Goal: Task Accomplishment & Management: Manage account settings

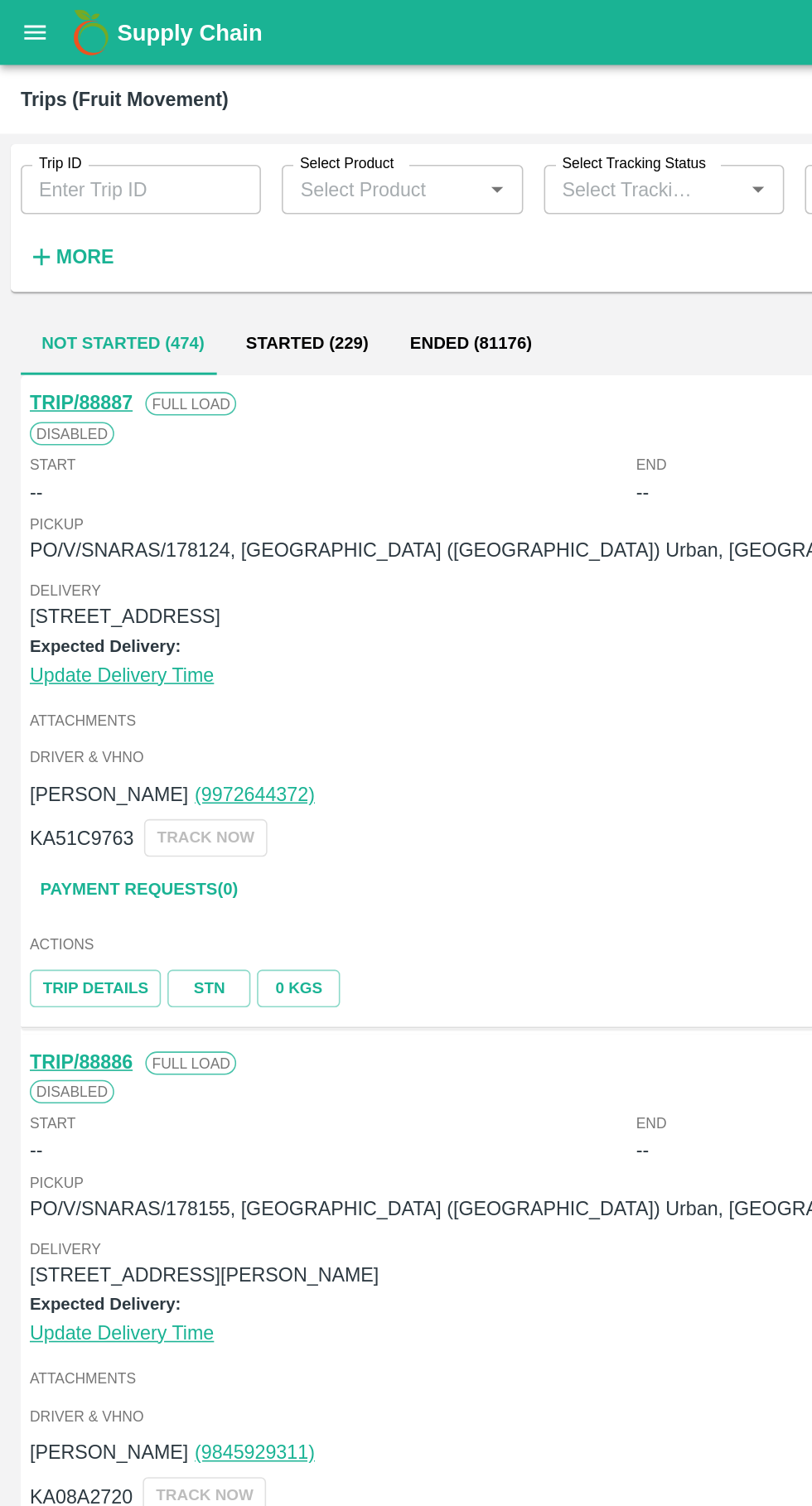
click at [45, 260] on link "TRIP/88887" at bounding box center [51, 256] width 66 height 14
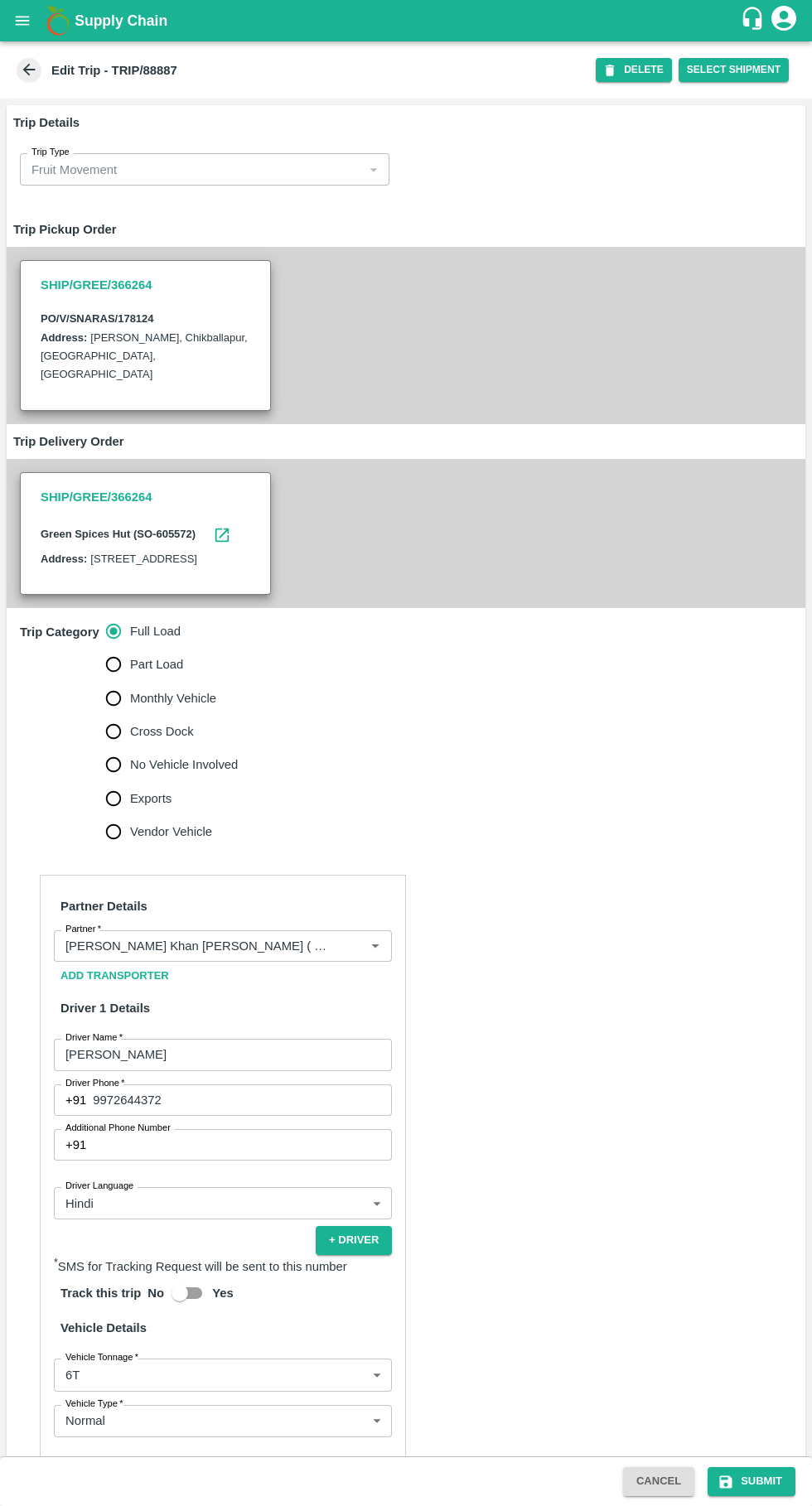
click at [295, 957] on input "Partner   *" at bounding box center [198, 947] width 279 height 22
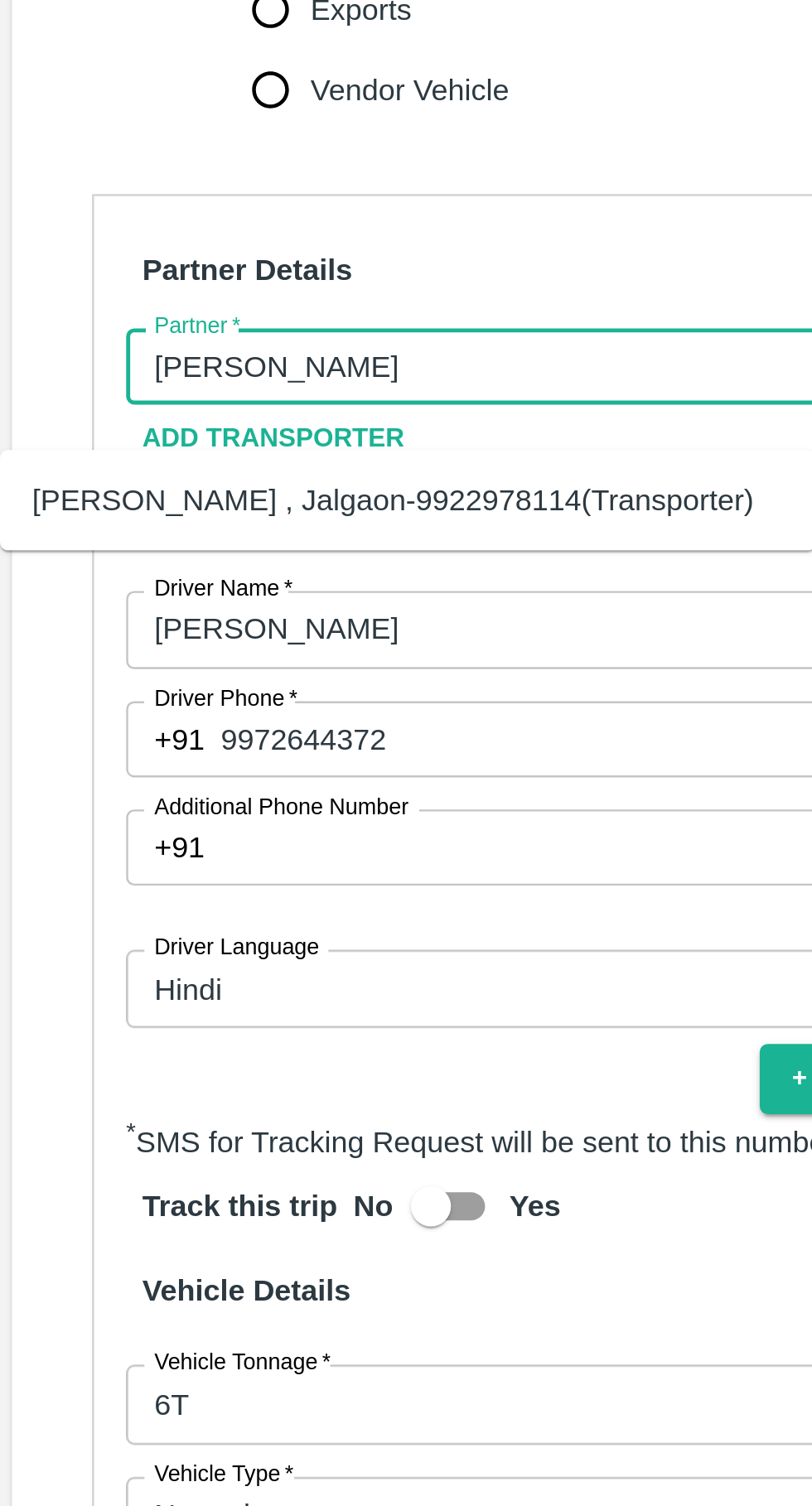
click at [46, 1008] on div "Ganesh Mohan Marathe -Sillod , Jalgaon-9922978114(Transporter)" at bounding box center [164, 1002] width 299 height 18
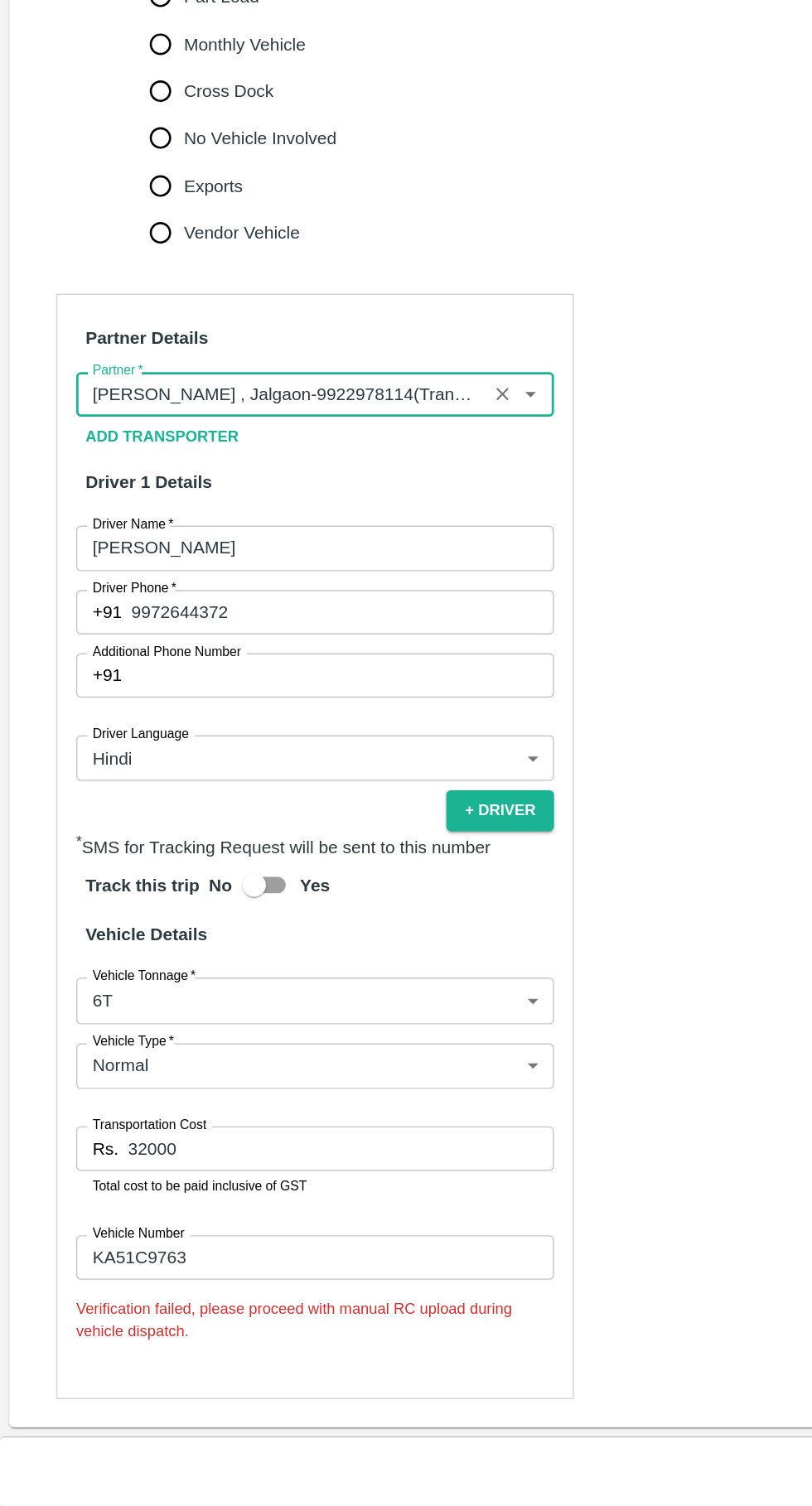
scroll to position [244, 0]
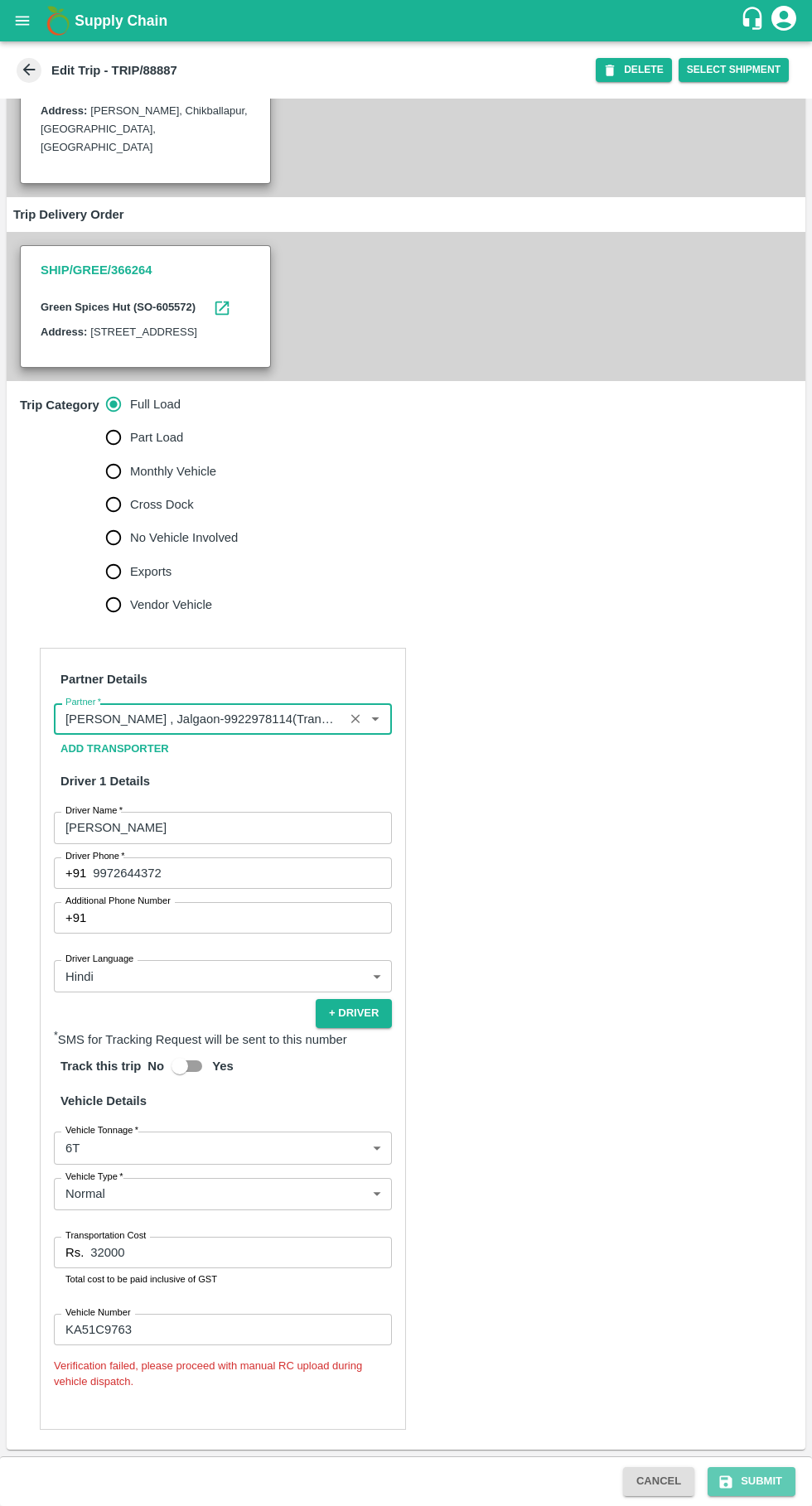
type input "Ganesh Mohan Marathe -Sillod , Jalgaon-9922978114(Transporter)"
click at [765, 1484] on button "Submit" at bounding box center [751, 1482] width 88 height 29
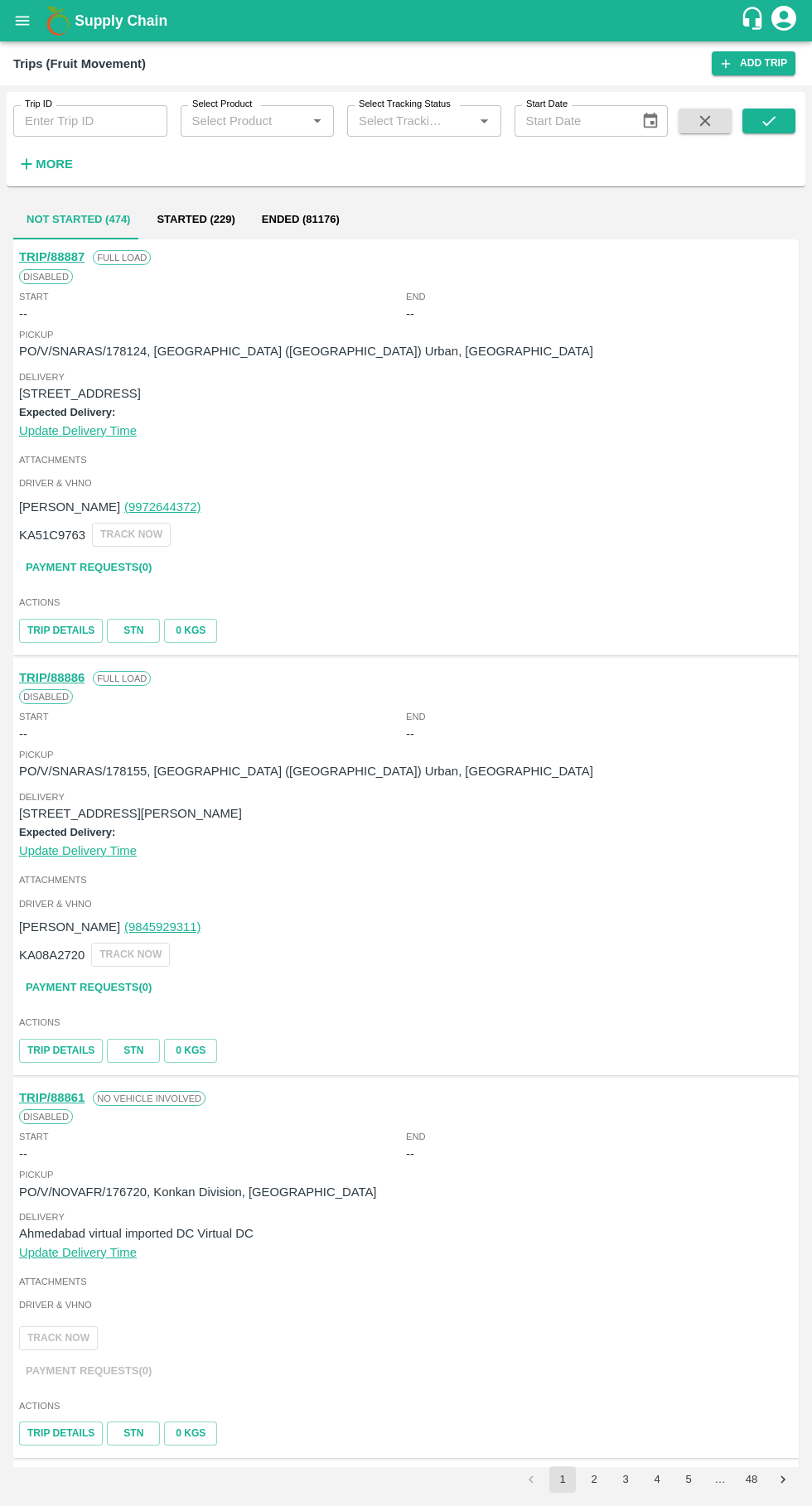
click at [60, 568] on link "Payment Requests( 0 )" at bounding box center [88, 568] width 139 height 29
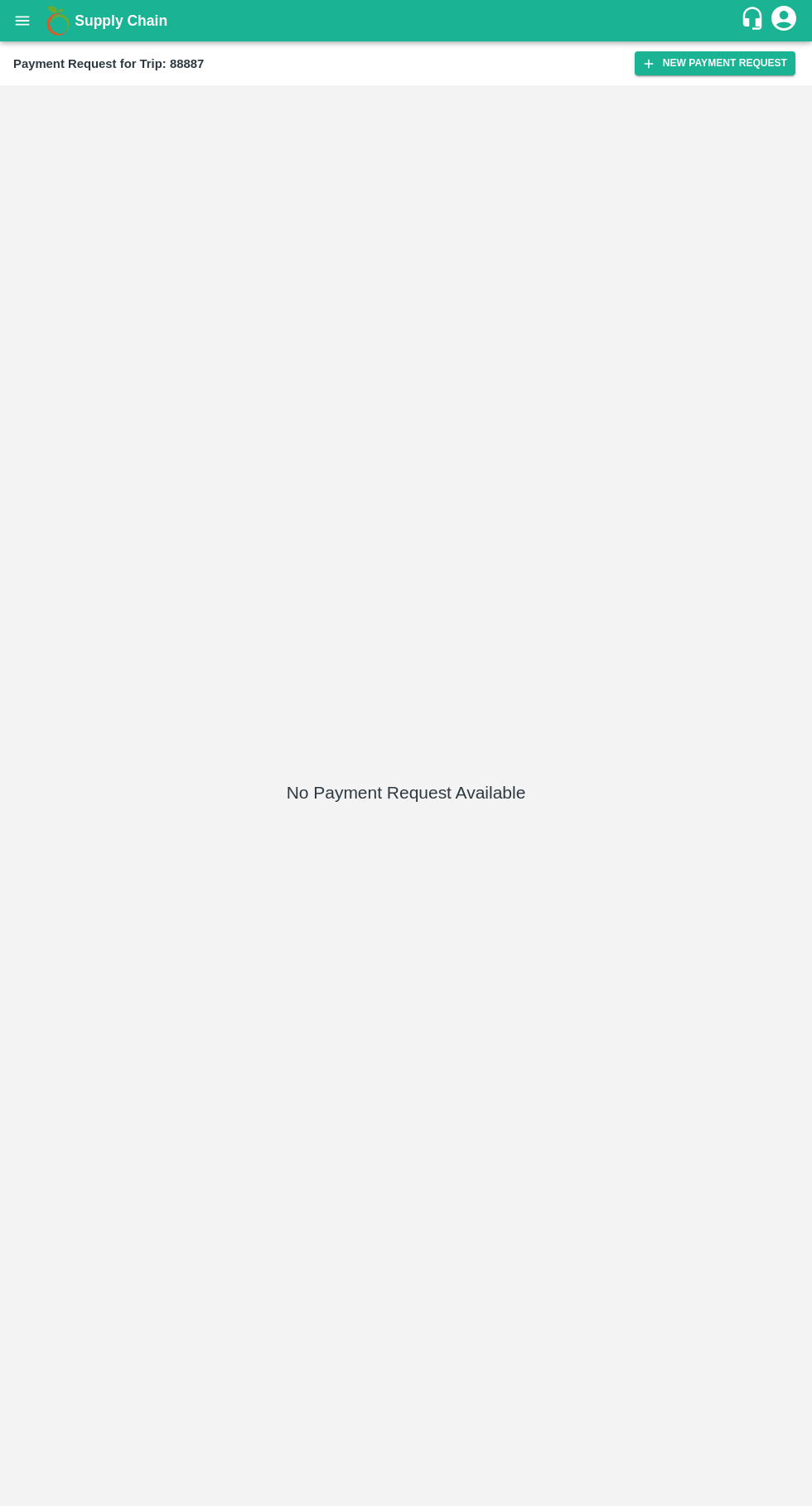
click at [728, 63] on button "New Payment Request" at bounding box center [715, 63] width 161 height 24
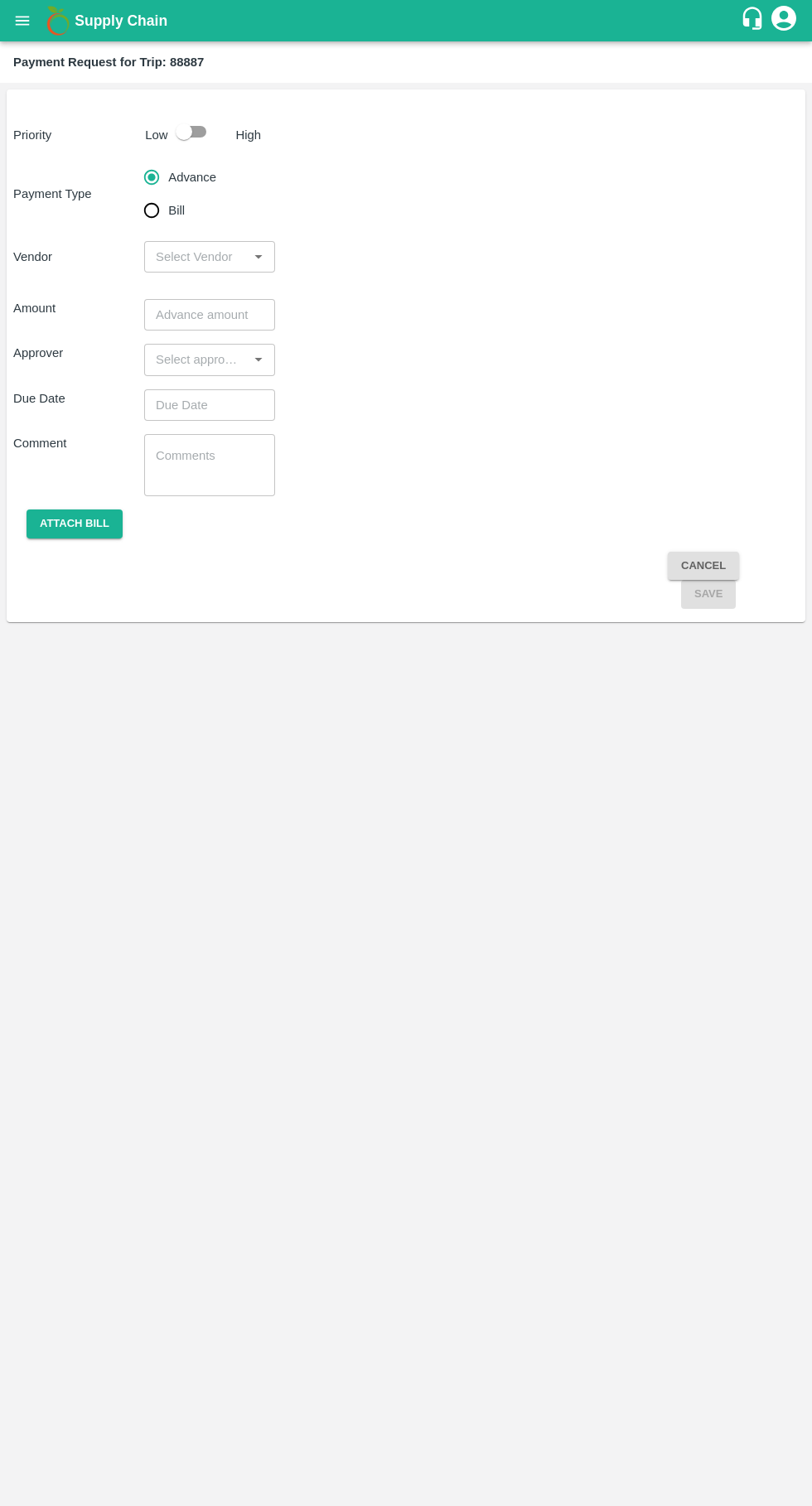
click at [217, 125] on div at bounding box center [198, 132] width 61 height 32
click at [199, 263] on input "input" at bounding box center [196, 257] width 94 height 22
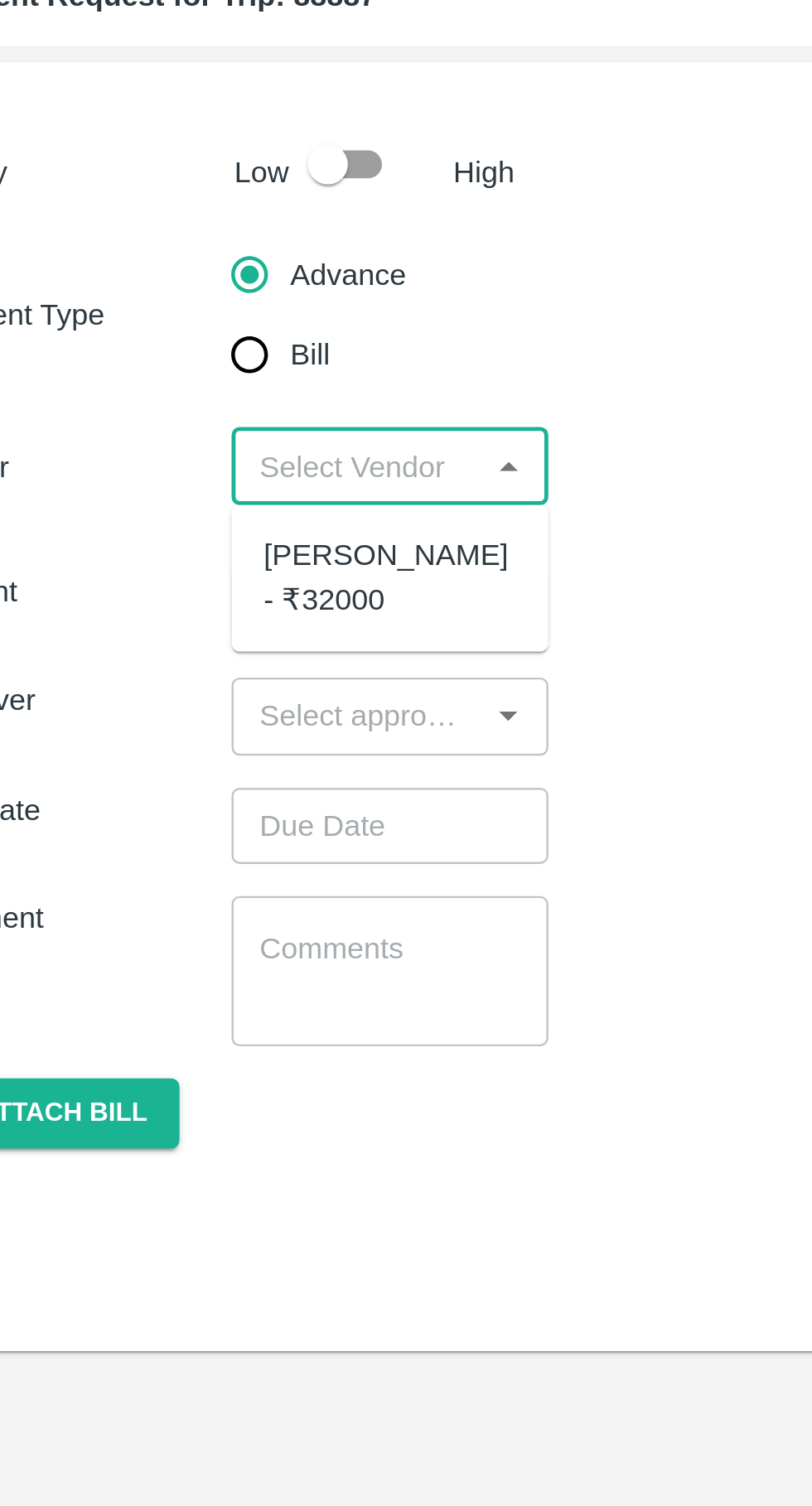
click at [222, 304] on div "Ganesh Mohan Marathe - ₹32000" at bounding box center [209, 302] width 105 height 37
type input "Ganesh Mohan Marathe - ₹32000"
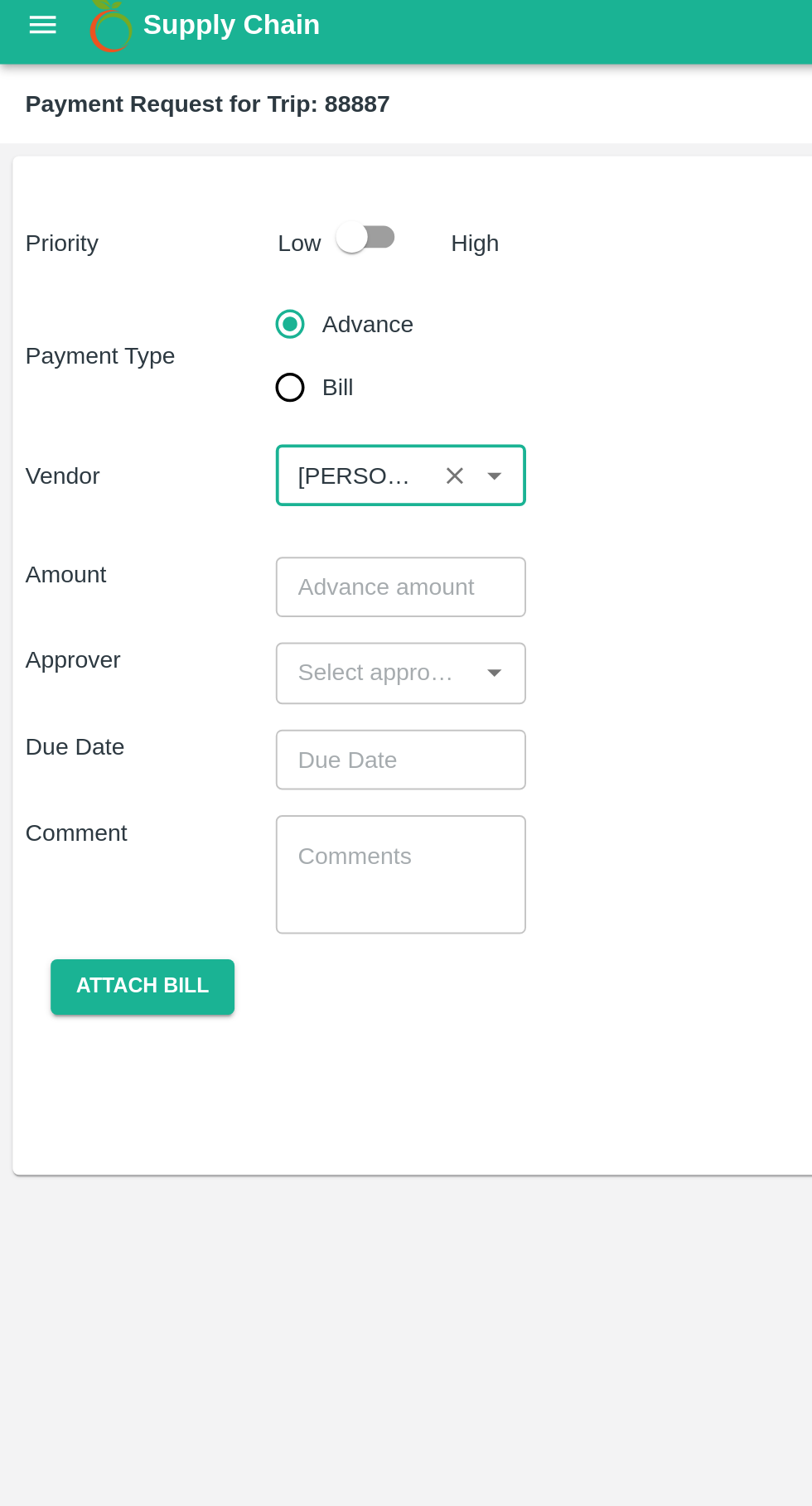
click at [208, 310] on input "number" at bounding box center [209, 314] width 131 height 32
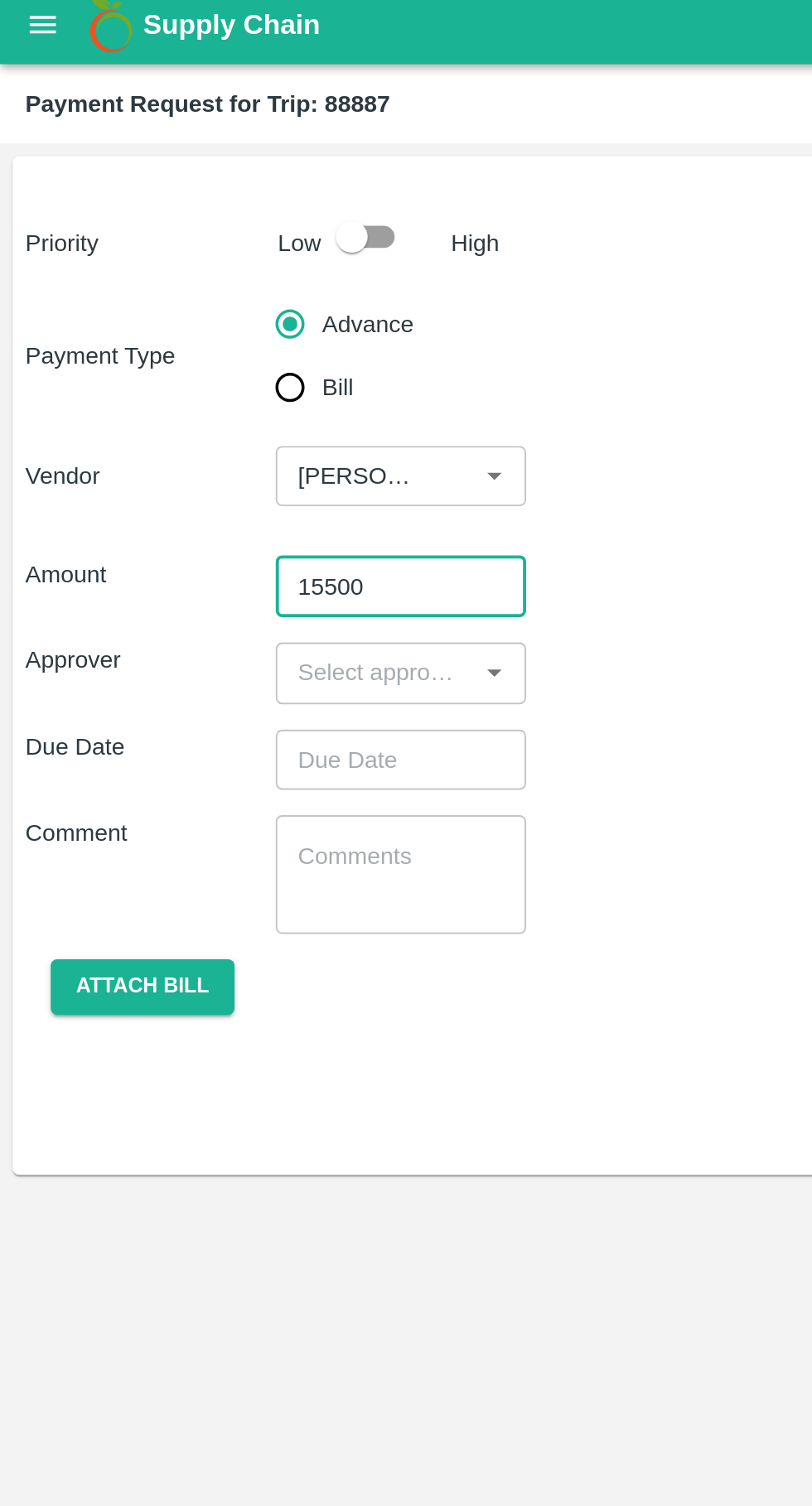
type input "15500"
click at [217, 353] on input "input" at bounding box center [196, 360] width 94 height 22
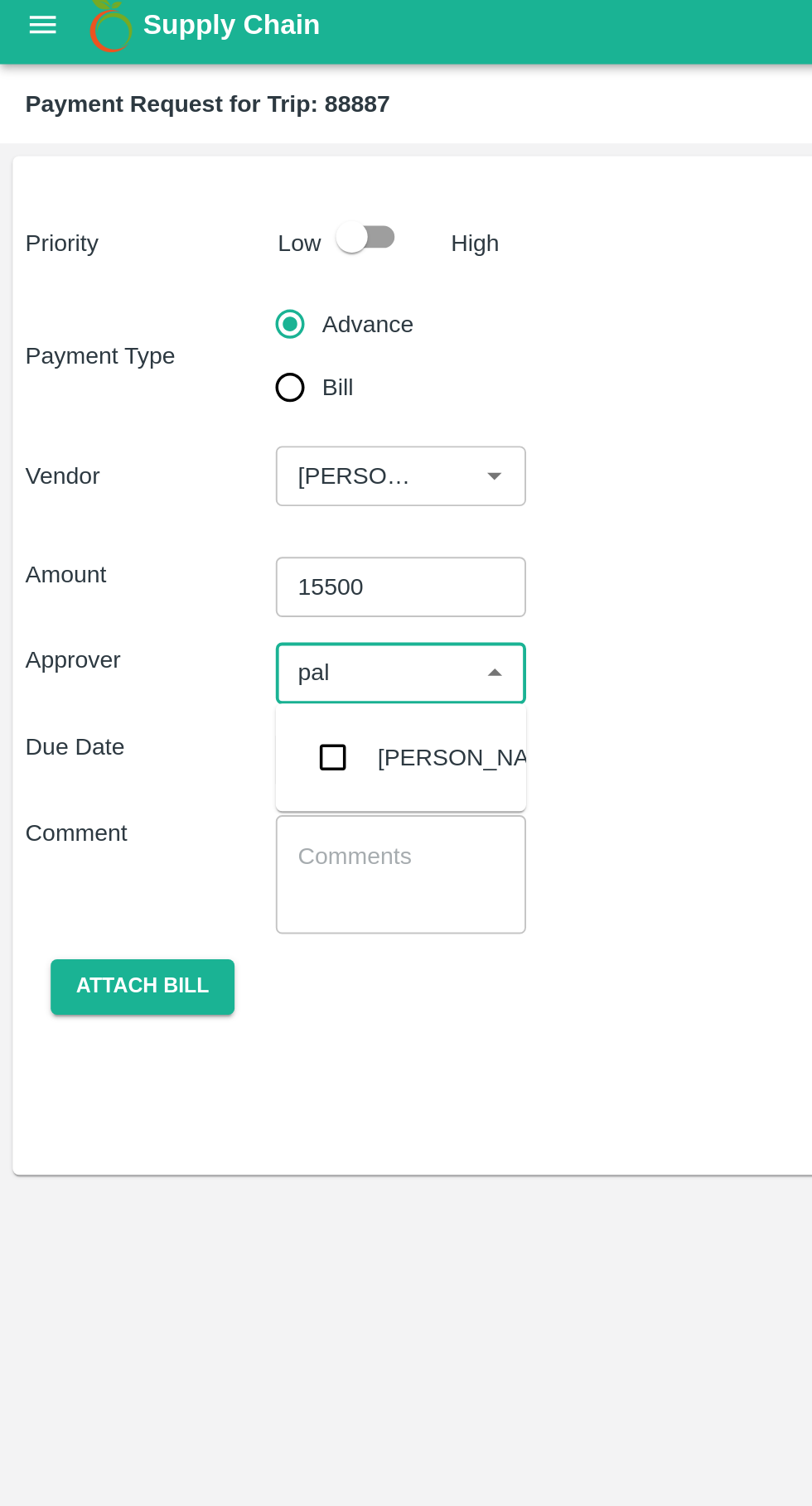
type input "palw"
click at [170, 405] on input "checkbox" at bounding box center [173, 404] width 33 height 33
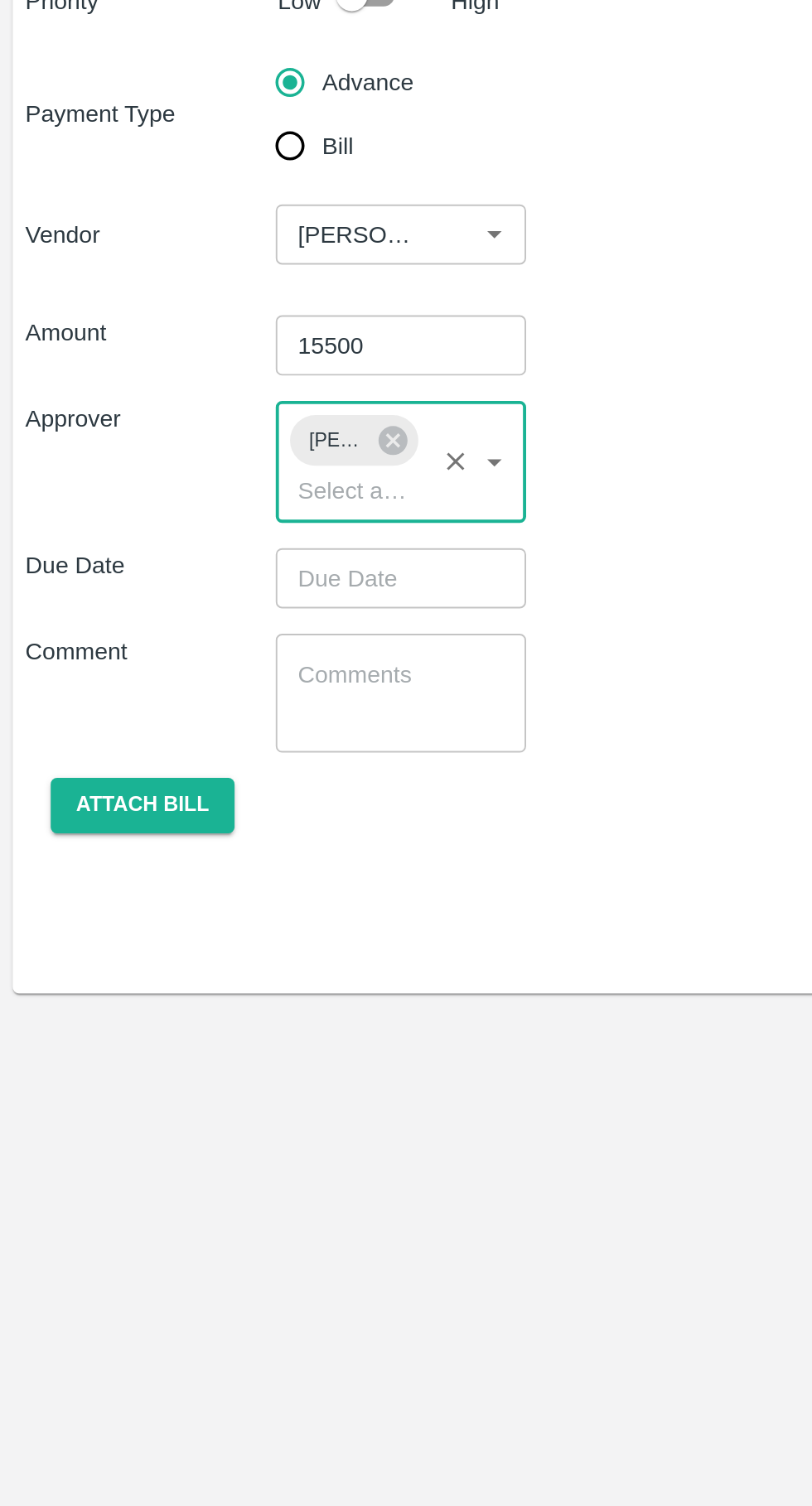
click at [221, 431] on input "Choose date" at bounding box center [204, 436] width 119 height 32
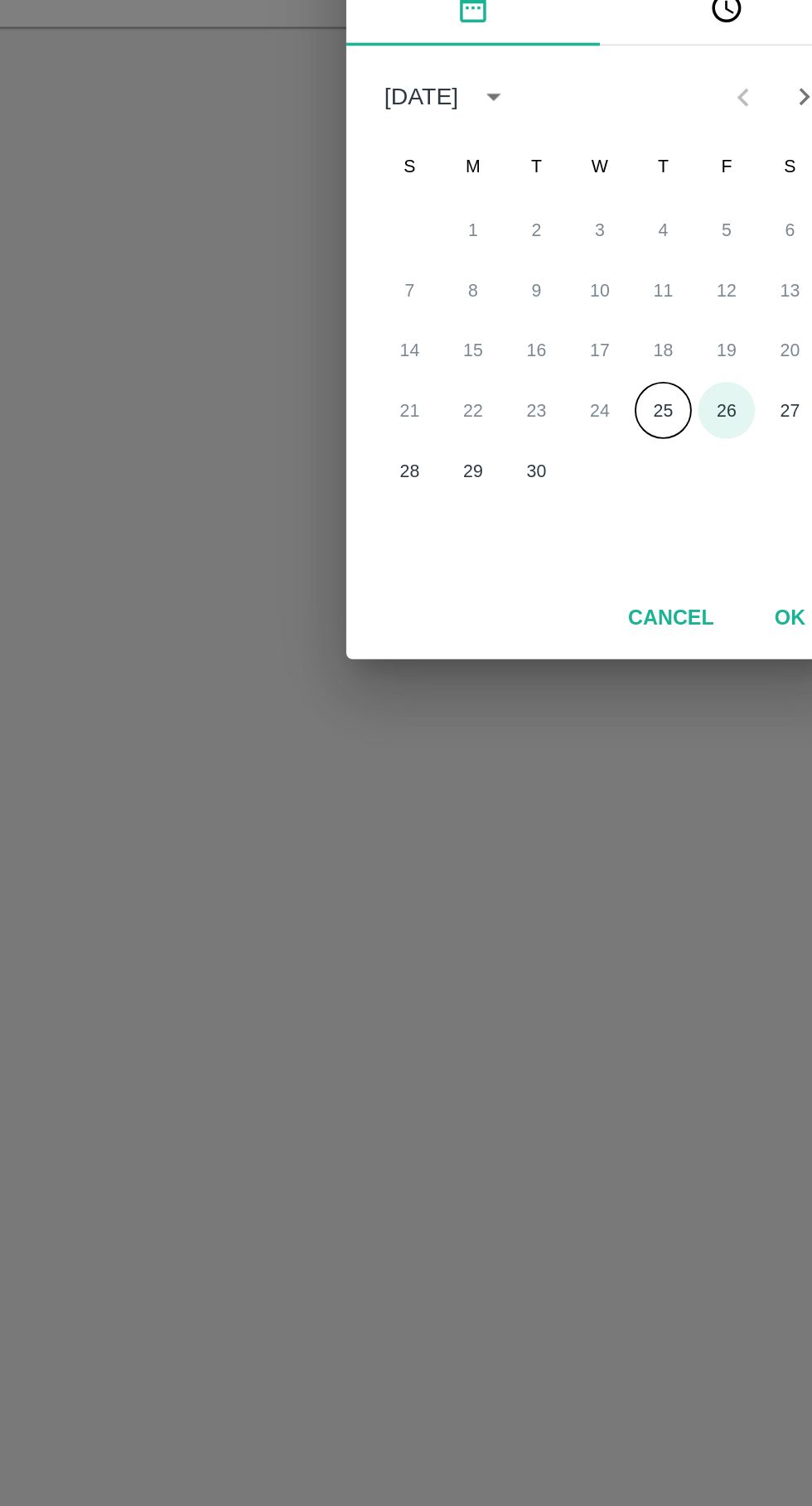
click at [475, 851] on button "26" at bounding box center [472, 854] width 30 height 30
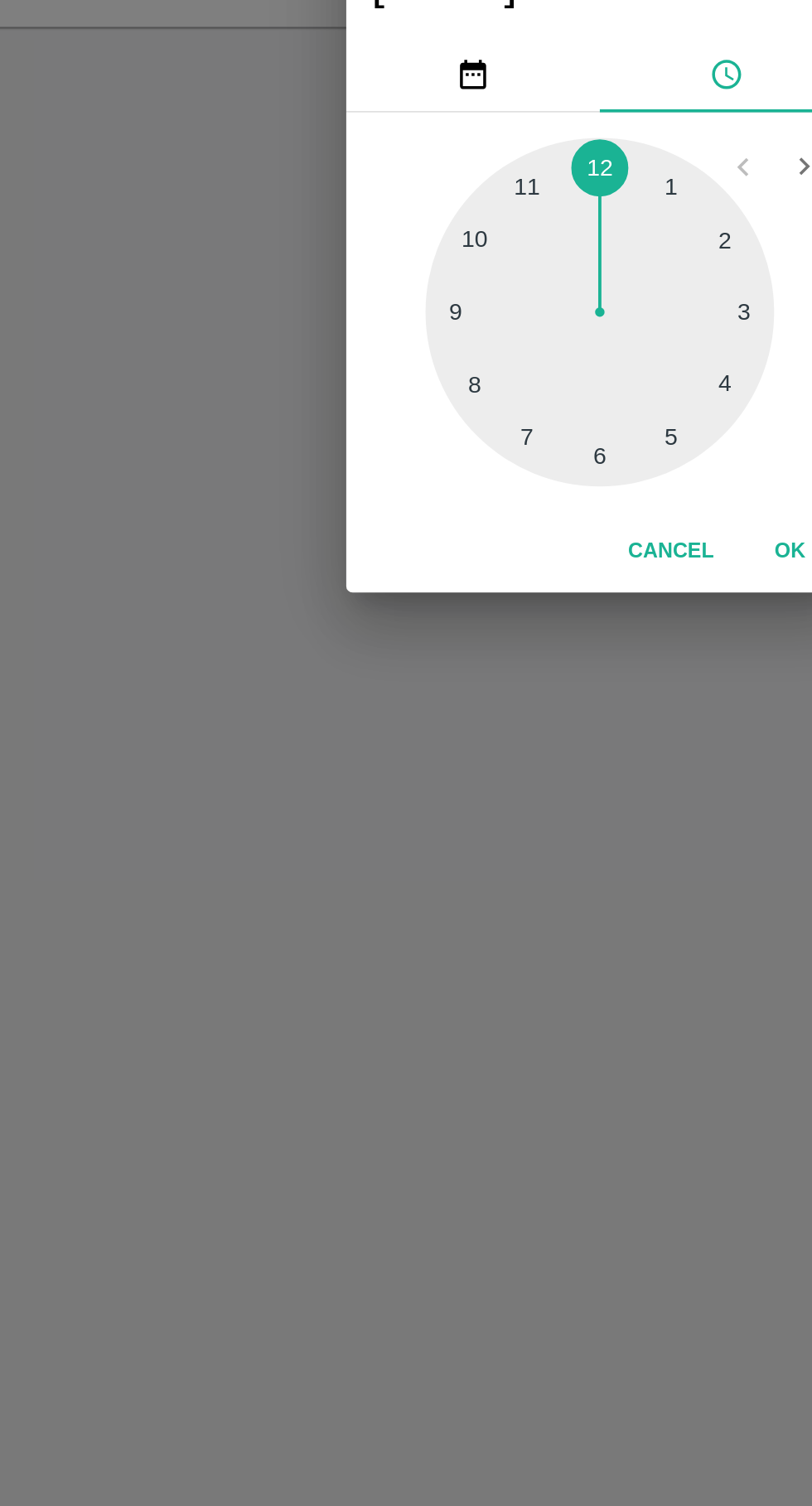
click at [427, 871] on div at bounding box center [406, 803] width 182 height 182
type input "26/09/2025 05:00 AM"
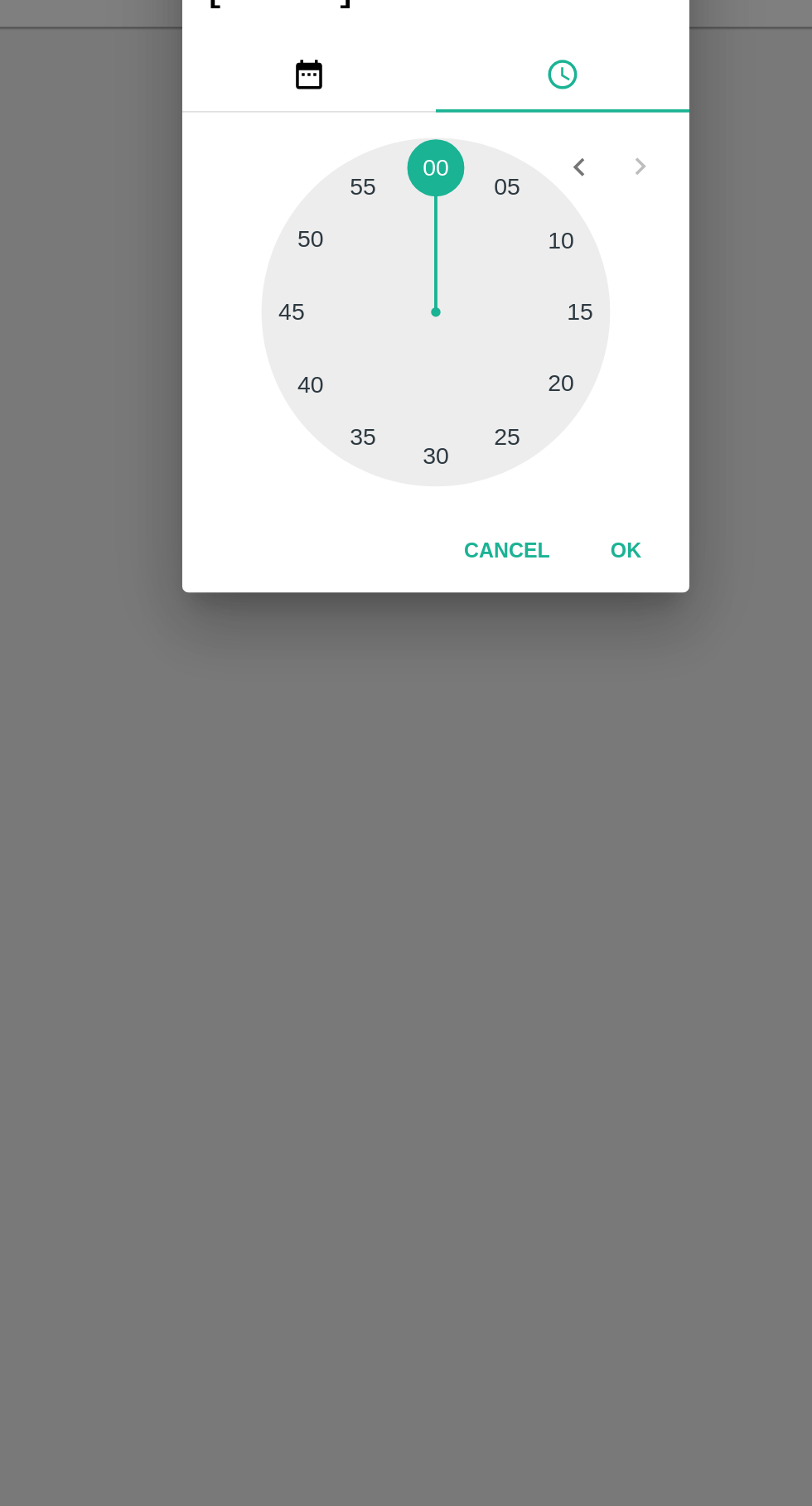
click at [507, 928] on button "OK" at bounding box center [505, 929] width 53 height 29
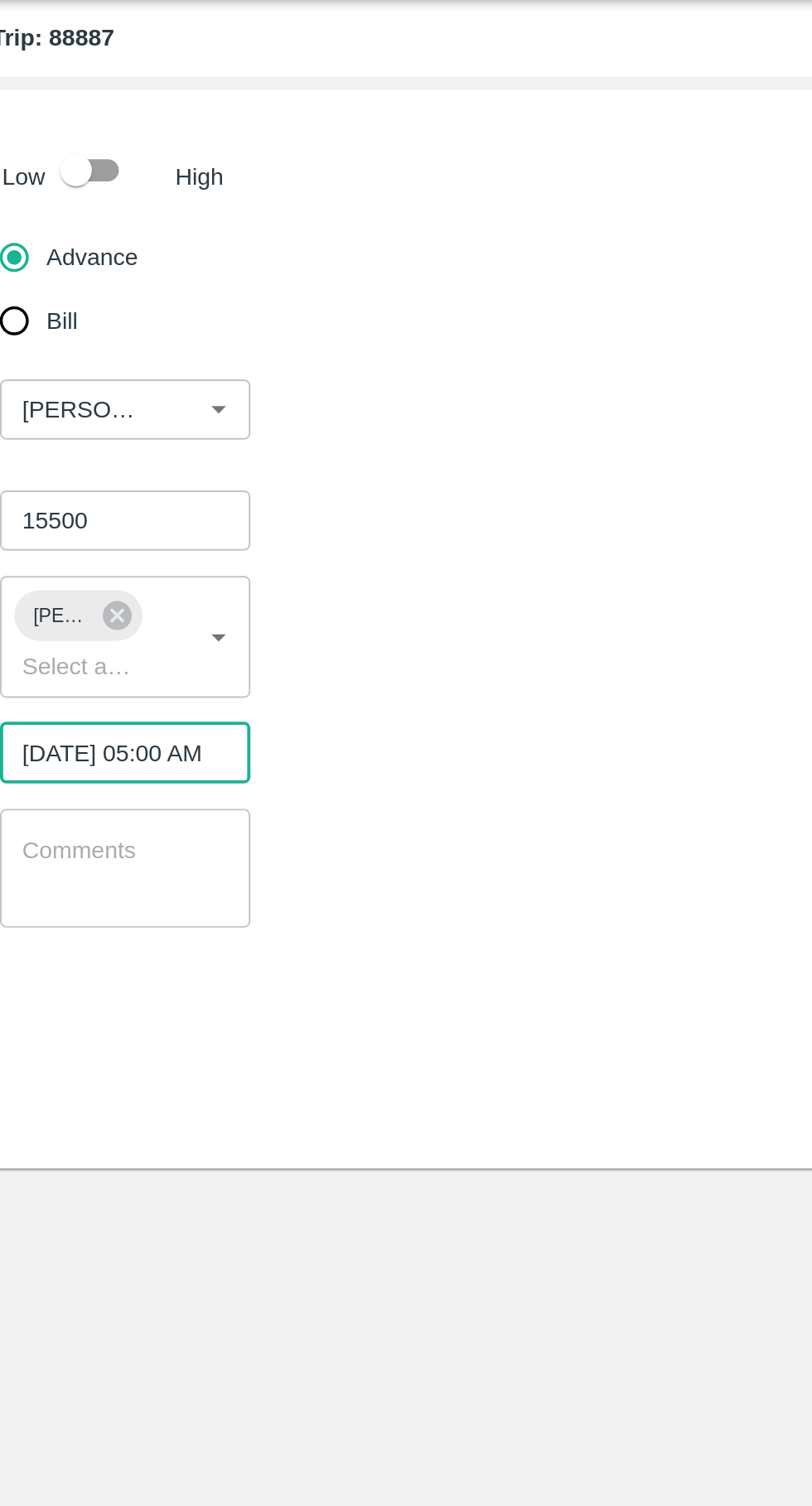
scroll to position [0, 14]
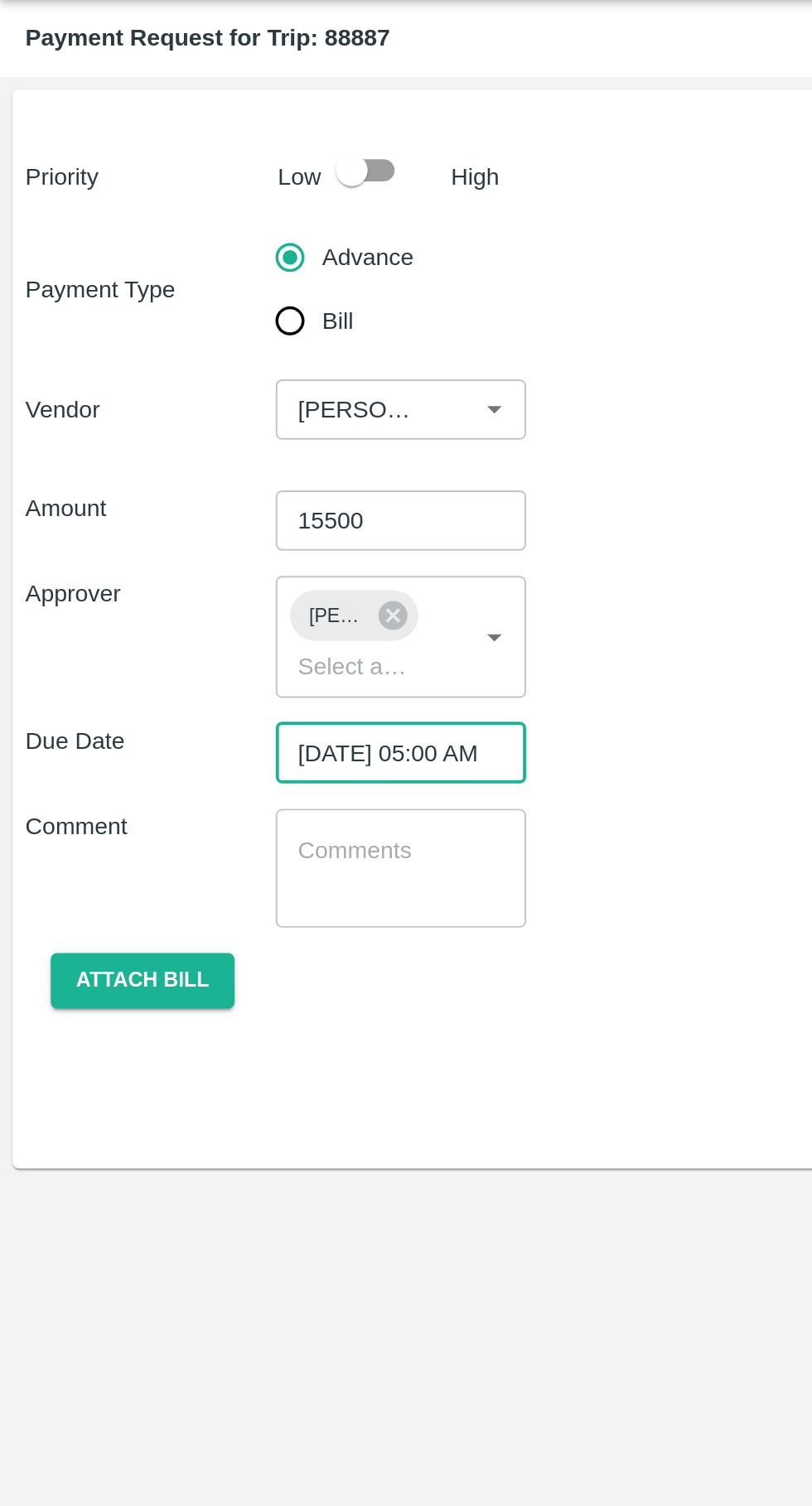
click at [78, 552] on button "Attach bill" at bounding box center [74, 556] width 97 height 29
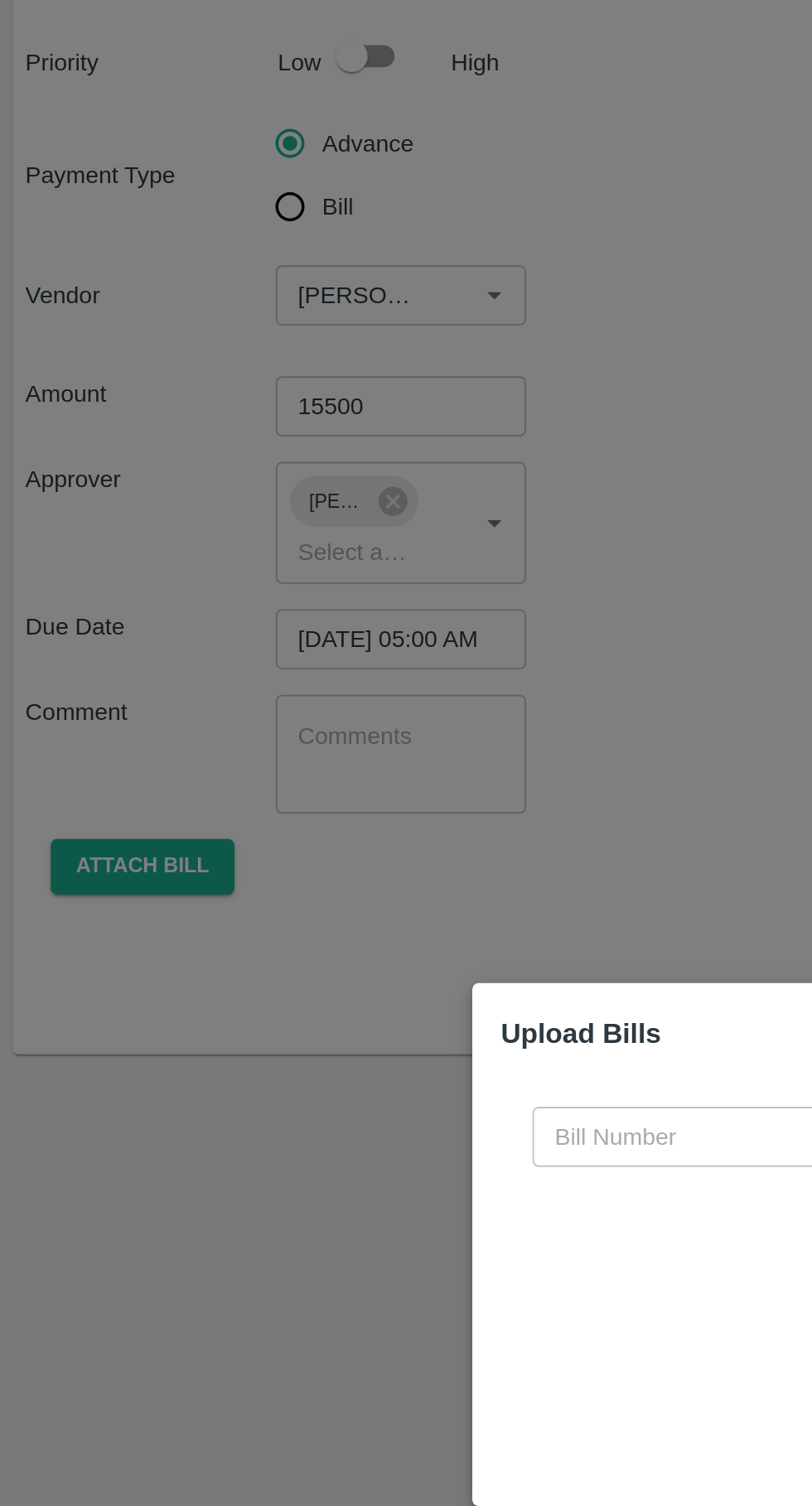
scroll to position [0, 0]
click at [335, 699] on input "text" at bounding box center [369, 697] width 180 height 32
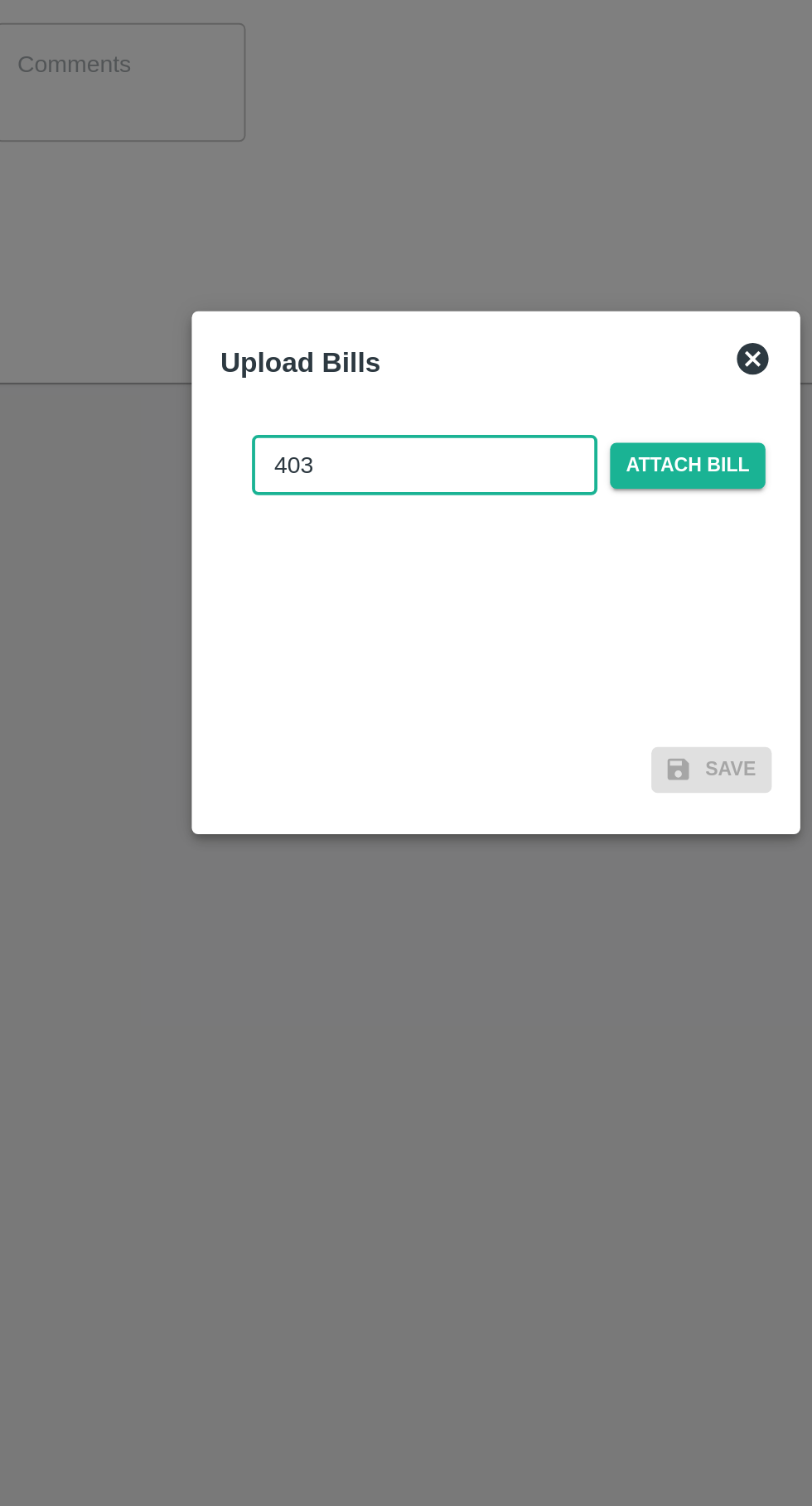
type input "403"
click at [523, 696] on span "Attach bill" at bounding box center [506, 697] width 81 height 24
click at [0, 0] on input "Attach bill" at bounding box center [0, 0] width 0 height 0
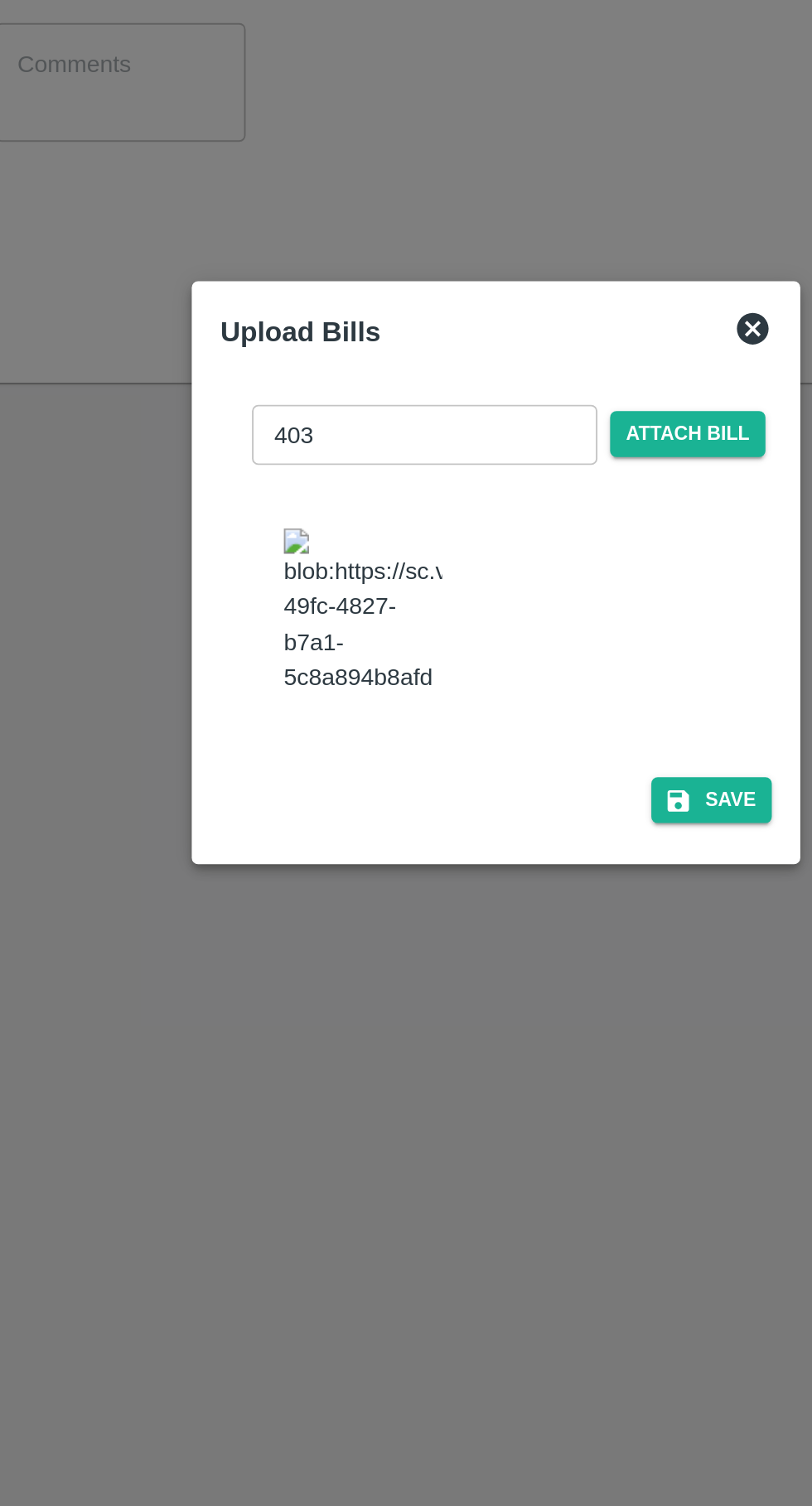
click at [522, 876] on button "Save" at bounding box center [519, 872] width 63 height 24
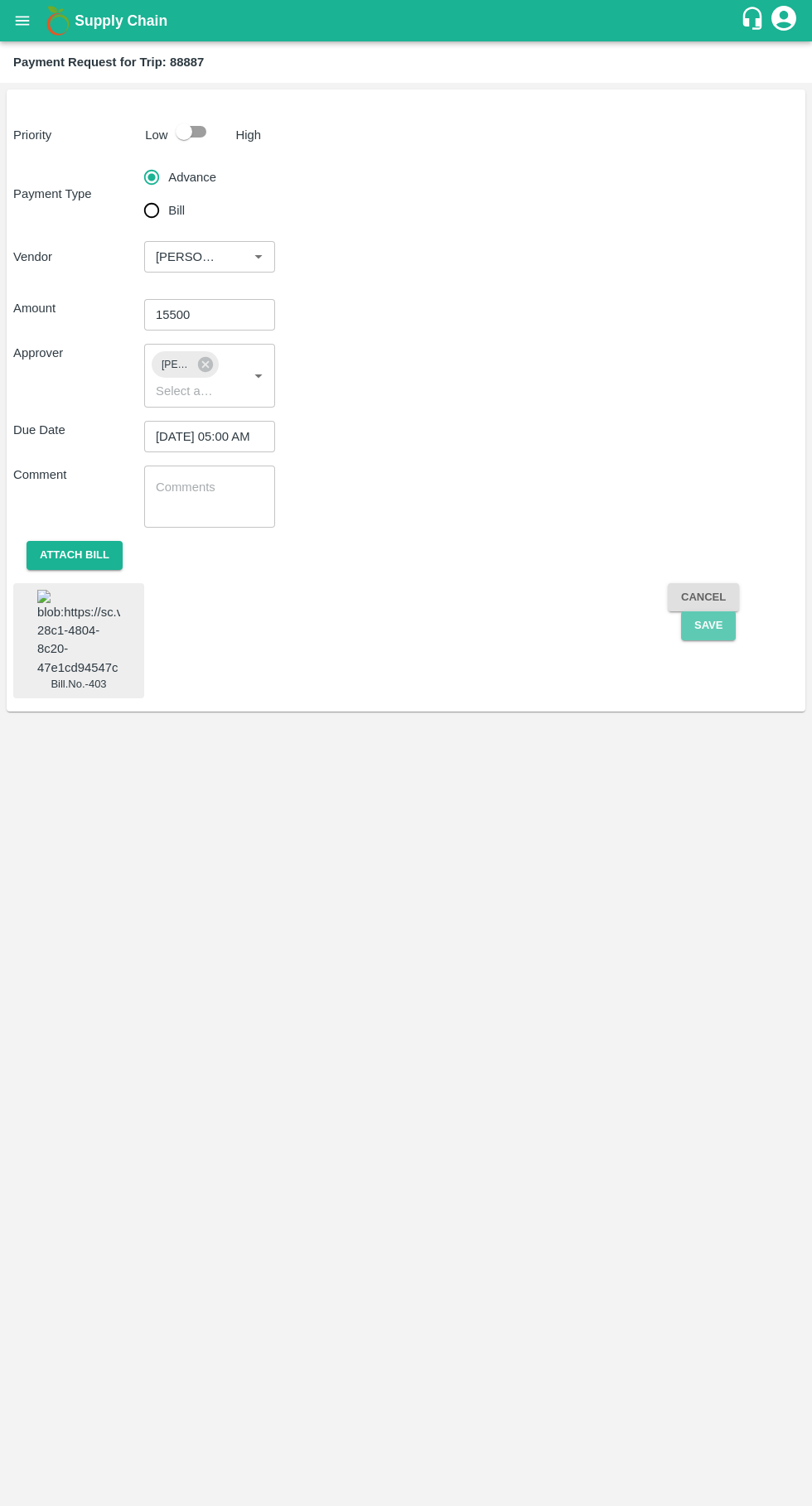
click at [718, 620] on button "Save" at bounding box center [708, 626] width 55 height 29
click at [472, 846] on div "Priority Low High Payment Type Advance Bill Vendor ​ Amount 15500 ​ Approver Pa…" at bounding box center [406, 795] width 812 height 1424
